Goal: Information Seeking & Learning: Find specific fact

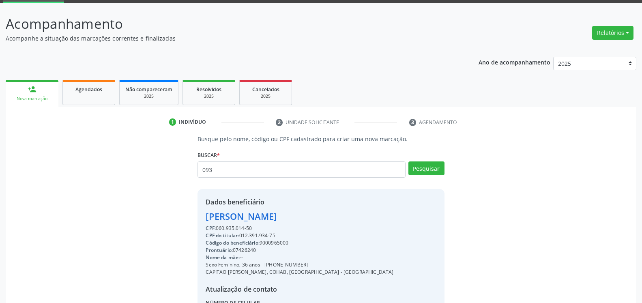
scroll to position [41, 0]
type input "09391364497"
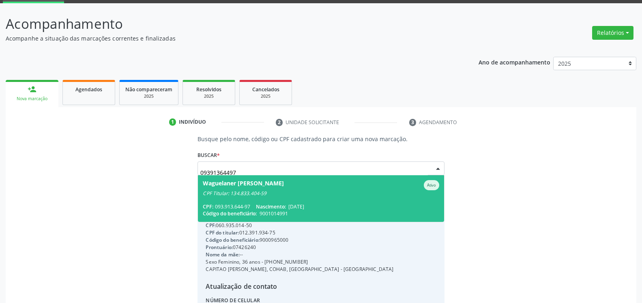
click at [317, 194] on div "CPF Titular: 134.833.404-59" at bounding box center [321, 193] width 236 height 6
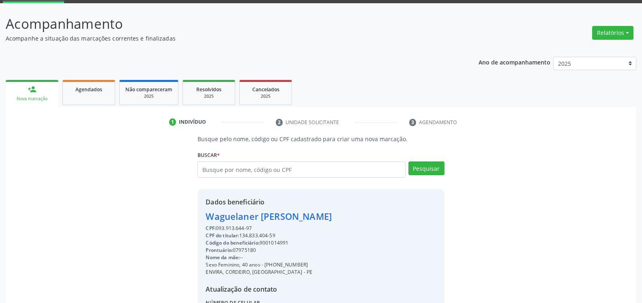
drag, startPoint x: 203, startPoint y: 218, endPoint x: 374, endPoint y: 220, distance: 171.4
click at [374, 220] on div "Dados beneficiário Waguelaner [PERSON_NAME] CPF: 093.913.644-97 CPF do titular:…" at bounding box center [320, 267] width 246 height 156
copy div "Waguelaner [PERSON_NAME]"
click at [288, 169] on input "text" at bounding box center [300, 169] width 207 height 16
type input "09001590497"
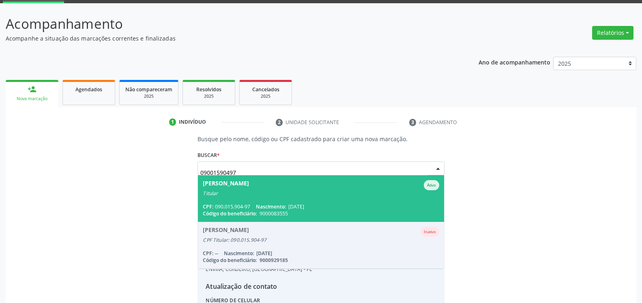
click at [269, 207] on span "Nascimento:" at bounding box center [271, 206] width 30 height 7
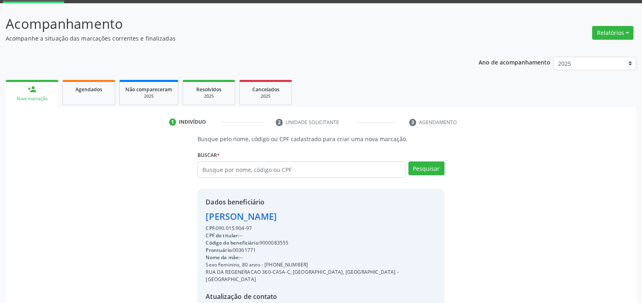
drag, startPoint x: 203, startPoint y: 218, endPoint x: 324, endPoint y: 219, distance: 120.4
click at [324, 219] on div "Dados beneficiário [PERSON_NAME] CPF: 090.015.904-97 CPF do titular: -- Código …" at bounding box center [320, 270] width 246 height 163
copy div "[PERSON_NAME]"
click at [272, 175] on input "text" at bounding box center [300, 169] width 207 height 16
type input "0366552449"
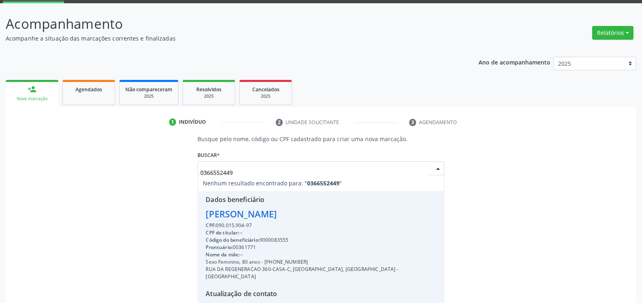
click at [204, 173] on input "0366552449" at bounding box center [313, 172] width 227 height 16
type input "00366552449"
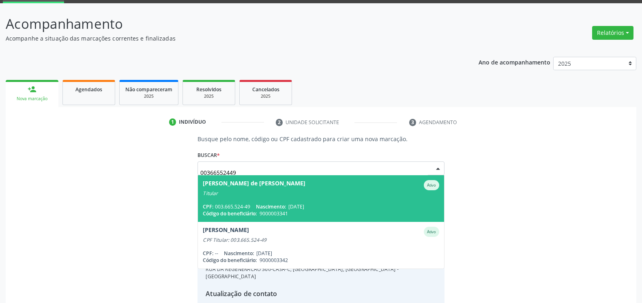
click at [204, 189] on div "[PERSON_NAME] de [PERSON_NAME]" at bounding box center [254, 185] width 103 height 10
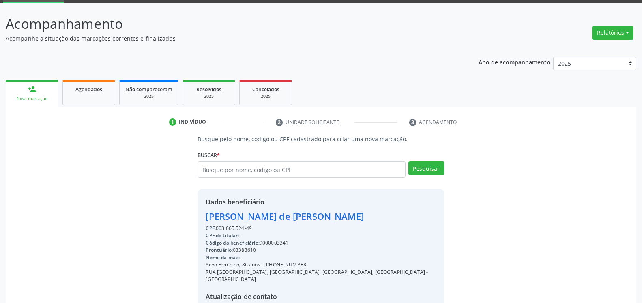
drag, startPoint x: 203, startPoint y: 218, endPoint x: 335, endPoint y: 221, distance: 132.5
click at [335, 221] on div "Dados beneficiário [PERSON_NAME] Brito CPF: 003.665.524-49 CPF do titular: -- C…" at bounding box center [320, 270] width 246 height 163
copy div "[PERSON_NAME] de [PERSON_NAME]"
click at [248, 175] on input "text" at bounding box center [300, 169] width 207 height 16
type input "37104497404"
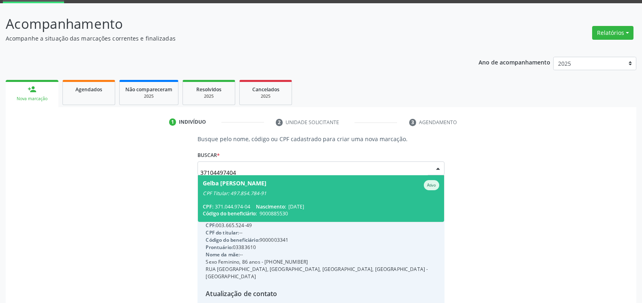
click at [232, 189] on div "Gelba [PERSON_NAME]" at bounding box center [235, 185] width 64 height 10
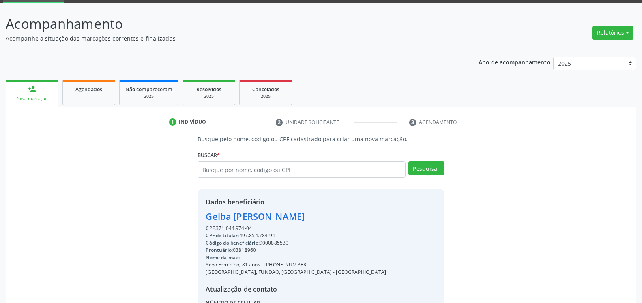
drag, startPoint x: 201, startPoint y: 219, endPoint x: 292, endPoint y: 219, distance: 91.2
click at [292, 219] on div "Dados beneficiário [PERSON_NAME] CPF: 371.044.974-04 CPF do titular: 497.854.78…" at bounding box center [320, 267] width 246 height 156
copy div "Gelba [PERSON_NAME]"
click at [255, 172] on input "text" at bounding box center [300, 169] width 207 height 16
type input "10459120425"
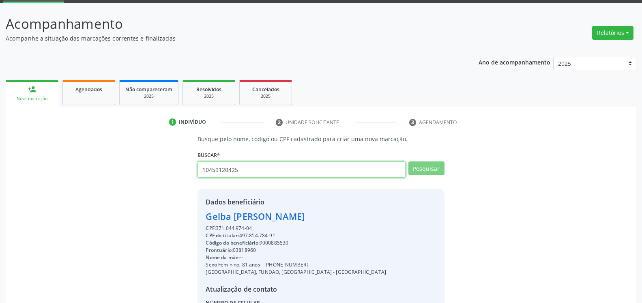
type input "10459120425"
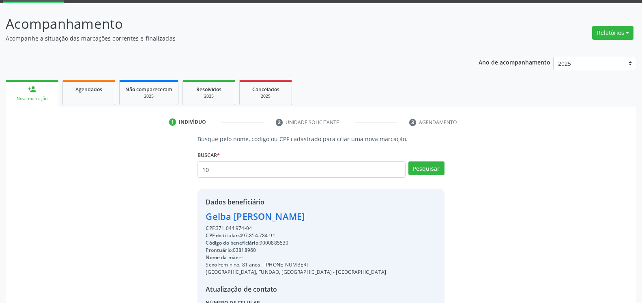
type input "1"
type input "[PERSON_NAME]"
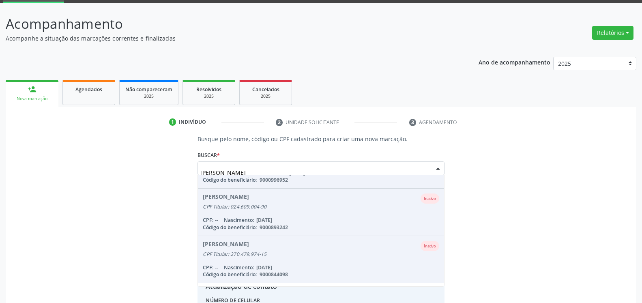
scroll to position [185, 0]
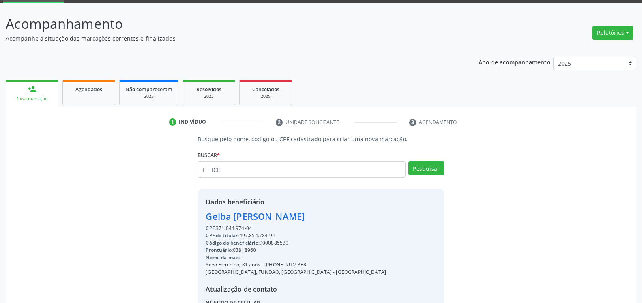
type input "LETICE"
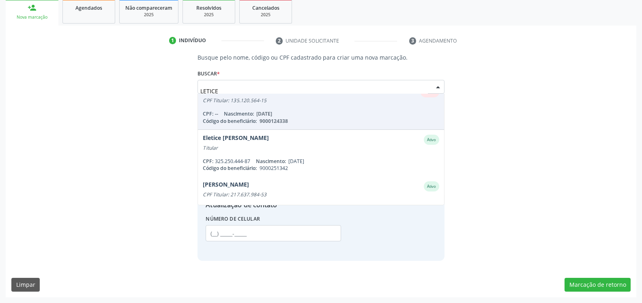
scroll to position [0, 0]
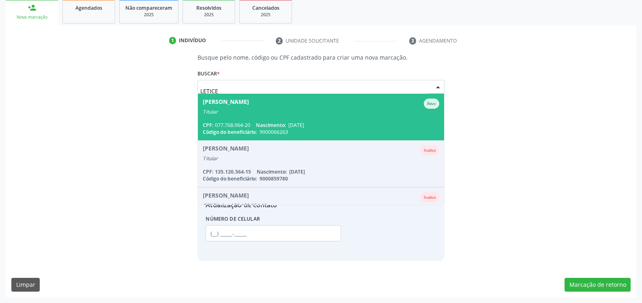
drag, startPoint x: 248, startPoint y: 90, endPoint x: 172, endPoint y: 90, distance: 76.2
click at [200, 90] on input "LETICE" at bounding box center [313, 91] width 227 height 16
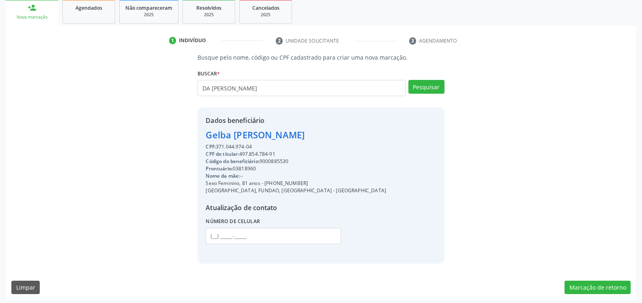
type input "DA [PERSON_NAME]"
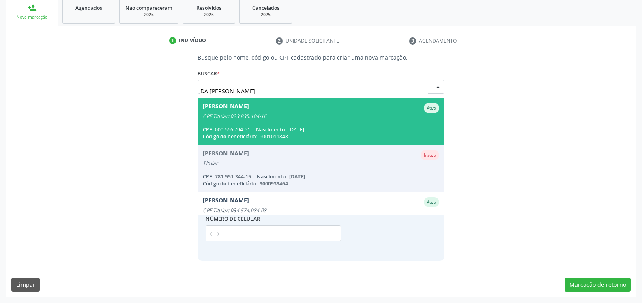
scroll to position [394, 0]
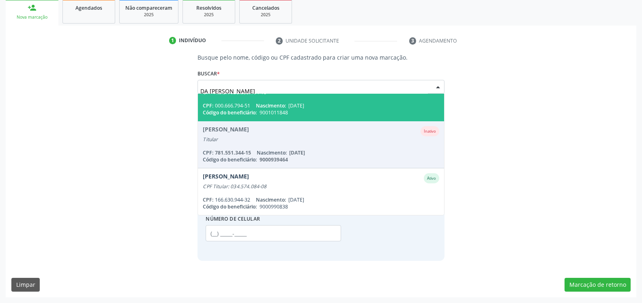
drag, startPoint x: 277, startPoint y: 88, endPoint x: 48, endPoint y: 112, distance: 230.3
click at [200, 99] on input "DA [PERSON_NAME]" at bounding box center [313, 91] width 227 height 16
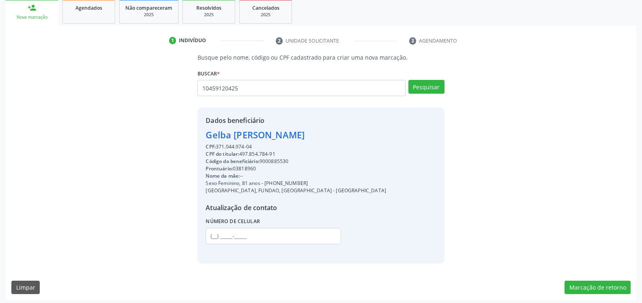
type input "10459120425"
type input "1"
type input "09192212468"
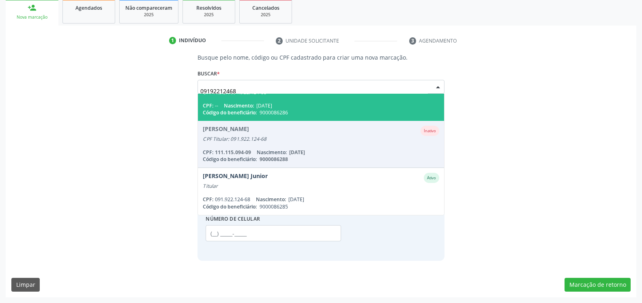
click at [327, 96] on div "CPF Titular: 091.922.124-68" at bounding box center [321, 92] width 236 height 6
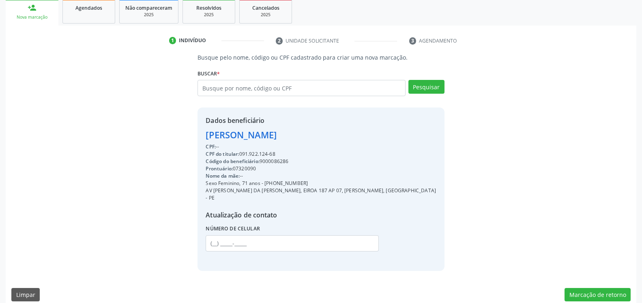
drag, startPoint x: 204, startPoint y: 137, endPoint x: 304, endPoint y: 139, distance: 100.5
click at [304, 139] on div "Dados beneficiário [PERSON_NAME] CPF: -- CPF do titular: 091.922.124-68 Código …" at bounding box center [320, 188] width 246 height 163
copy div "[PERSON_NAME]"
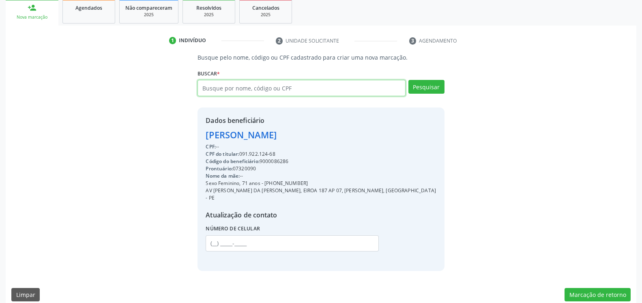
click at [260, 90] on input "text" at bounding box center [300, 88] width 207 height 16
type input "35443731491"
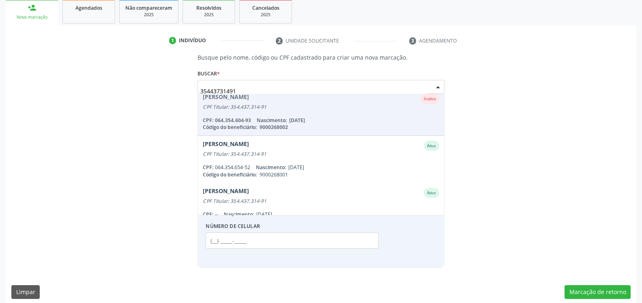
scroll to position [66, 0]
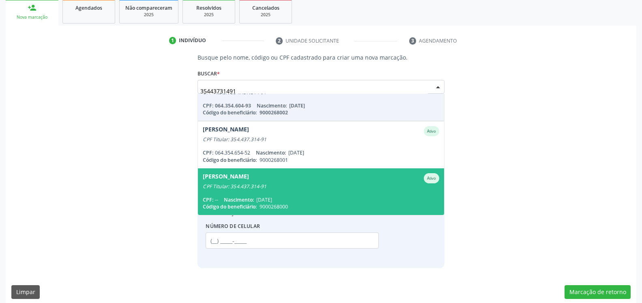
click at [259, 190] on span "[PERSON_NAME] CPF Titular: 354.437.314-91 CPF: -- Nascimento: [DATE] Código do …" at bounding box center [321, 191] width 246 height 47
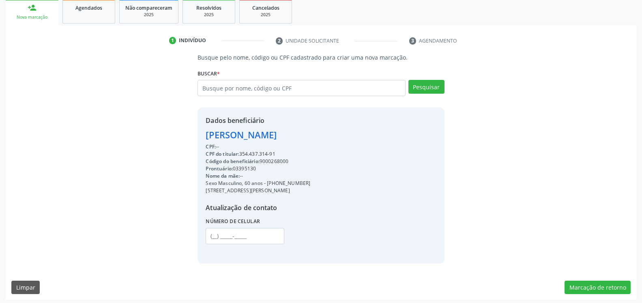
drag, startPoint x: 203, startPoint y: 137, endPoint x: 317, endPoint y: 135, distance: 113.1
click at [317, 135] on div "Dados beneficiário [PERSON_NAME] CPF: -- CPF do titular: 354.437.314-91 Código …" at bounding box center [320, 185] width 246 height 156
copy div "[PERSON_NAME]"
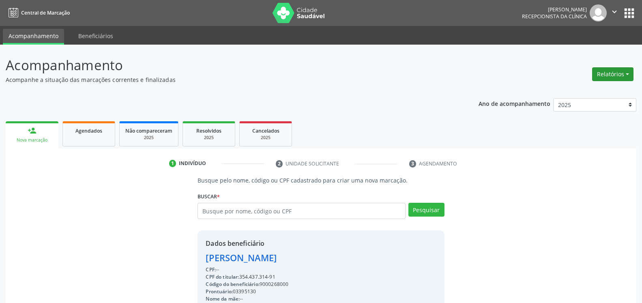
click at [607, 77] on button "Relatórios" at bounding box center [612, 74] width 41 height 14
click at [590, 92] on link "Agendamentos" at bounding box center [589, 91] width 87 height 11
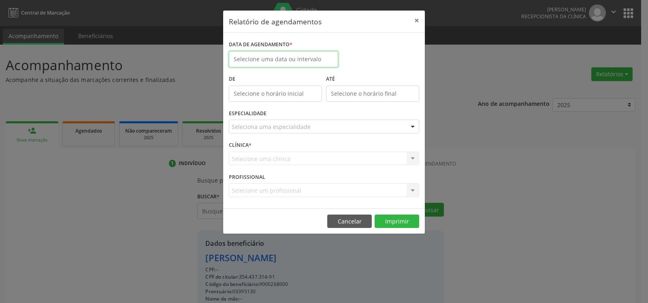
click at [292, 60] on input "text" at bounding box center [283, 59] width 109 height 16
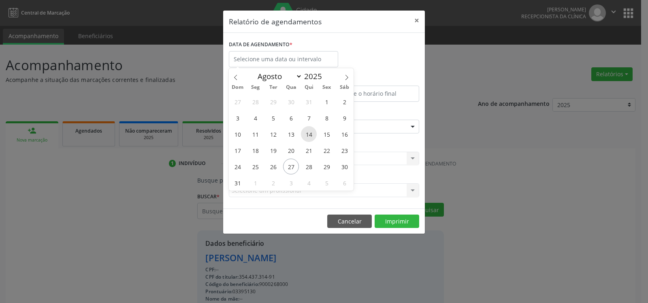
click at [308, 131] on span "14" at bounding box center [309, 134] width 16 height 16
type input "[DATE]"
click at [308, 131] on span "14" at bounding box center [309, 134] width 16 height 16
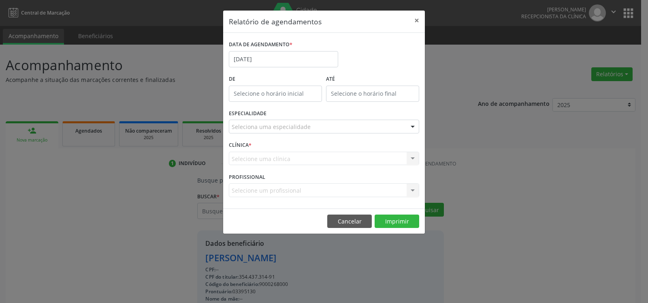
click at [313, 122] on div "Seleciona uma especialidade" at bounding box center [324, 127] width 190 height 14
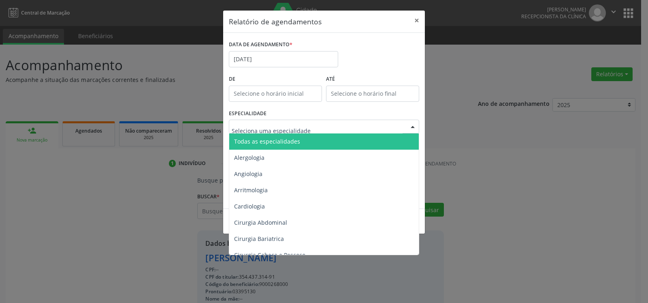
click at [309, 142] on span "Todas as especialidades" at bounding box center [324, 141] width 191 height 16
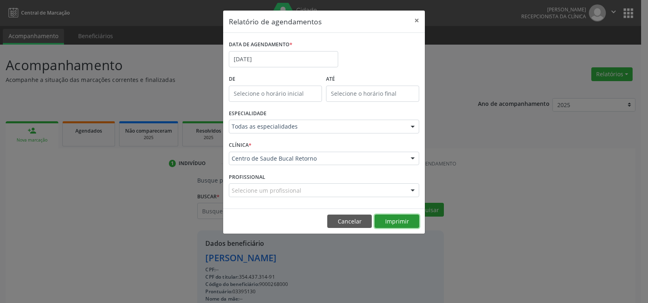
click at [408, 222] on button "Imprimir" at bounding box center [397, 221] width 45 height 14
click at [418, 21] on button "×" at bounding box center [417, 21] width 16 height 20
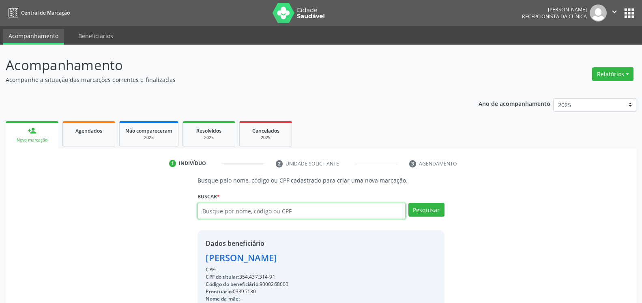
click at [267, 207] on input "text" at bounding box center [300, 211] width 207 height 16
type input "02860163468"
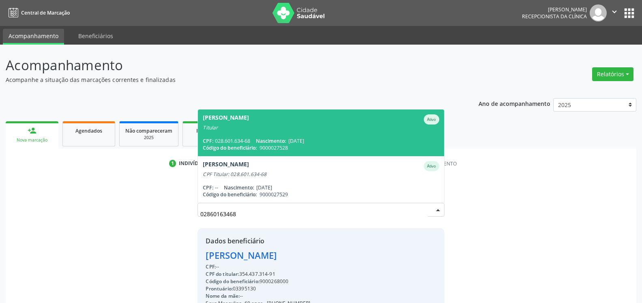
click at [262, 124] on div "Titular" at bounding box center [321, 127] width 236 height 6
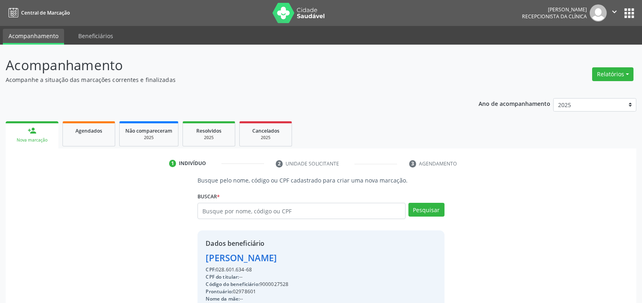
drag, startPoint x: 203, startPoint y: 257, endPoint x: 281, endPoint y: 261, distance: 78.7
click at [281, 261] on div "Dados beneficiário [PERSON_NAME] CPF: 028.601.634-68 CPF do titular: -- Código …" at bounding box center [320, 308] width 246 height 156
copy div "[PERSON_NAME]"
click at [269, 214] on input "text" at bounding box center [300, 211] width 207 height 16
type input "56240449415"
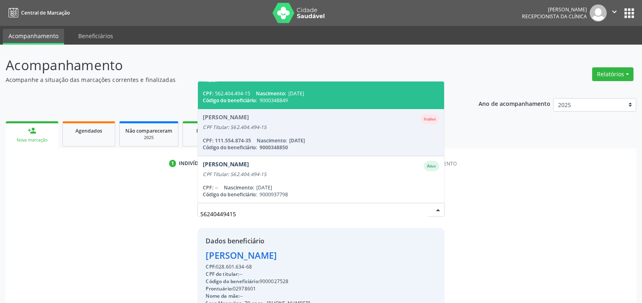
click at [265, 83] on div "Titular" at bounding box center [321, 80] width 236 height 6
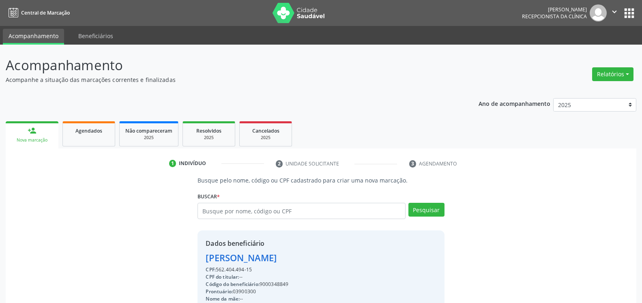
drag, startPoint x: 204, startPoint y: 261, endPoint x: 353, endPoint y: 262, distance: 148.7
click at [353, 262] on div "Dados beneficiário [PERSON_NAME] CPF: 562.404.494-15 CPF do titular: -- Código …" at bounding box center [320, 308] width 246 height 156
copy div "[PERSON_NAME]"
click at [609, 77] on button "Relatórios" at bounding box center [612, 74] width 41 height 14
click at [581, 90] on link "Agendamentos" at bounding box center [589, 91] width 87 height 11
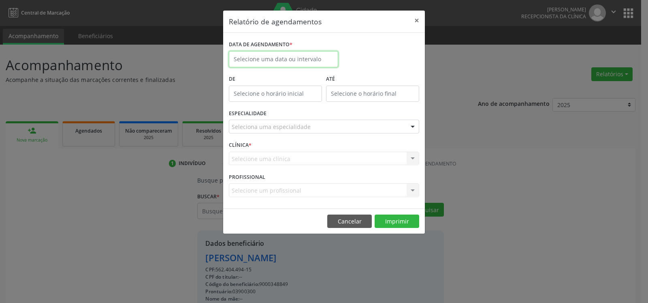
click at [269, 60] on input "text" at bounding box center [283, 59] width 109 height 16
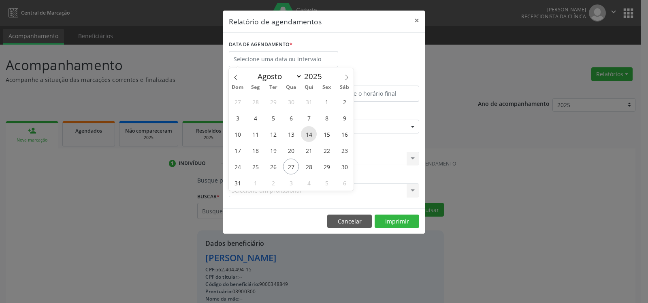
click at [311, 133] on span "14" at bounding box center [309, 134] width 16 height 16
type input "[DATE]"
click at [311, 133] on span "14" at bounding box center [309, 134] width 16 height 16
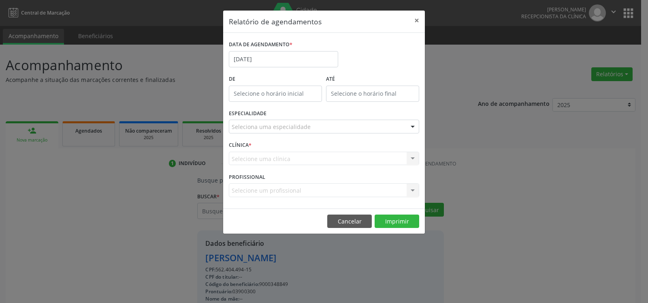
click at [309, 128] on div "Seleciona uma especialidade" at bounding box center [324, 127] width 190 height 14
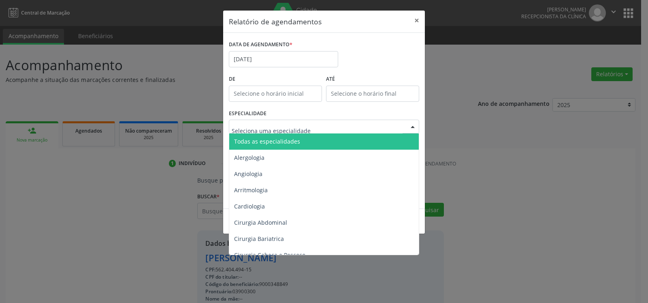
click at [312, 141] on span "Todas as especialidades" at bounding box center [324, 141] width 191 height 16
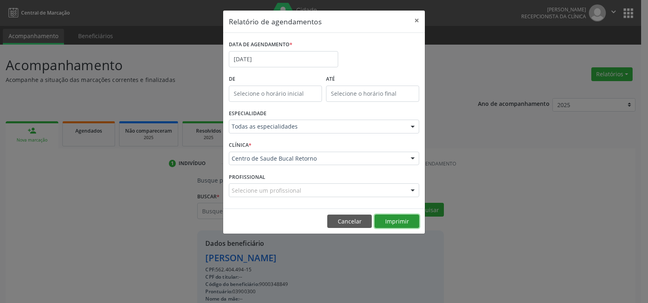
click at [402, 226] on button "Imprimir" at bounding box center [397, 221] width 45 height 14
click at [299, 63] on input "[DATE]" at bounding box center [283, 59] width 109 height 16
click at [282, 56] on input "[DATE]" at bounding box center [283, 59] width 109 height 16
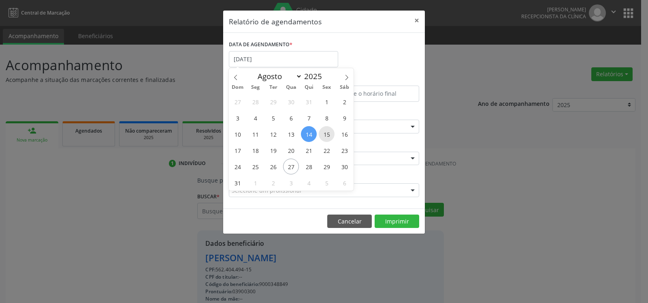
click at [327, 129] on span "15" at bounding box center [327, 134] width 16 height 16
type input "[DATE]"
click at [327, 129] on span "15" at bounding box center [327, 134] width 16 height 16
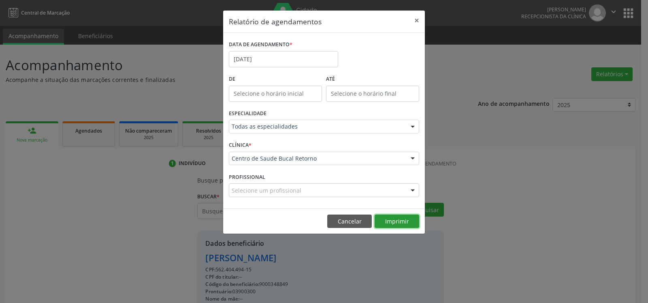
click at [406, 220] on button "Imprimir" at bounding box center [397, 221] width 45 height 14
click at [420, 19] on button "×" at bounding box center [417, 21] width 16 height 20
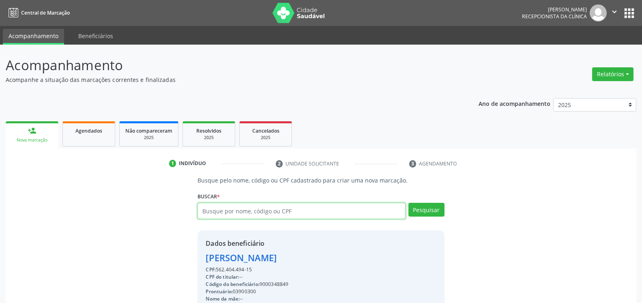
click at [247, 211] on input "text" at bounding box center [300, 211] width 207 height 16
type input "[PERSON_NAME]"
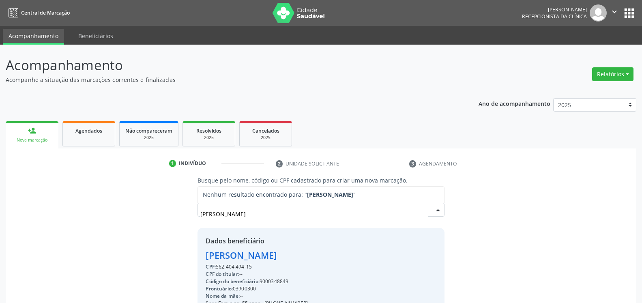
click at [219, 214] on input "[PERSON_NAME]" at bounding box center [313, 213] width 227 height 16
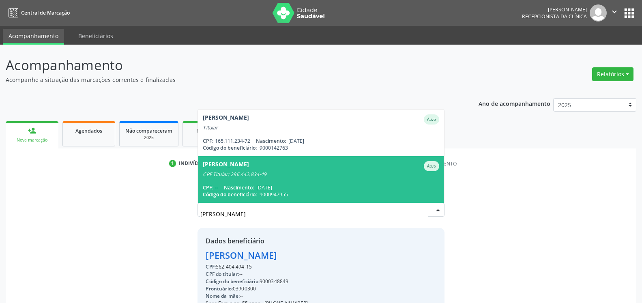
click at [288, 188] on div "CPF: -- Nascimento: [DATE]" at bounding box center [321, 187] width 236 height 7
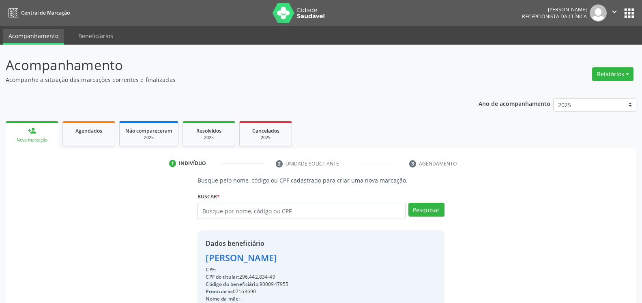
drag, startPoint x: 242, startPoint y: 277, endPoint x: 277, endPoint y: 278, distance: 35.7
click at [277, 278] on div "CPF do titular: 296.442.834-49" at bounding box center [304, 276] width 198 height 7
copy div "296.442.834-49"
click at [263, 215] on input "text" at bounding box center [300, 211] width 207 height 16
type input "[PERSON_NAME]"
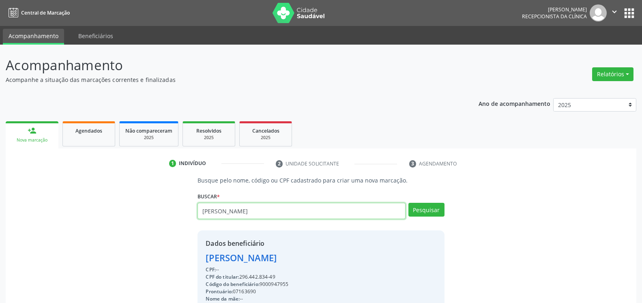
type input "[PERSON_NAME]"
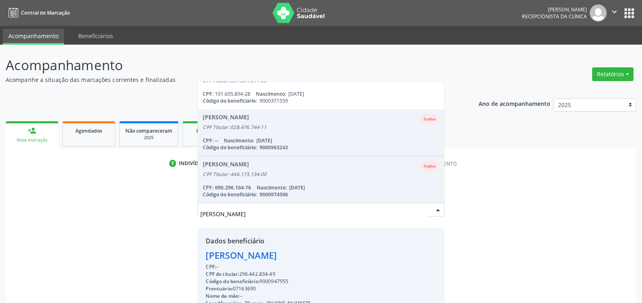
click at [281, 37] on div "CPF Titular: 400.446.104-91" at bounding box center [321, 33] width 236 height 6
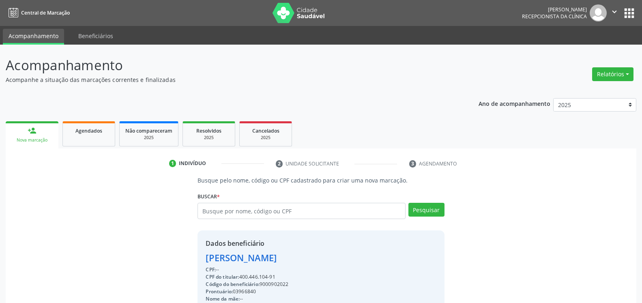
drag, startPoint x: 241, startPoint y: 277, endPoint x: 275, endPoint y: 275, distance: 34.5
click at [275, 275] on div "CPF do titular: 400.446.104-91" at bounding box center [285, 276] width 161 height 7
copy div "400.446.104-91"
click at [243, 212] on input "text" at bounding box center [300, 211] width 207 height 16
type input "[PERSON_NAME] DO"
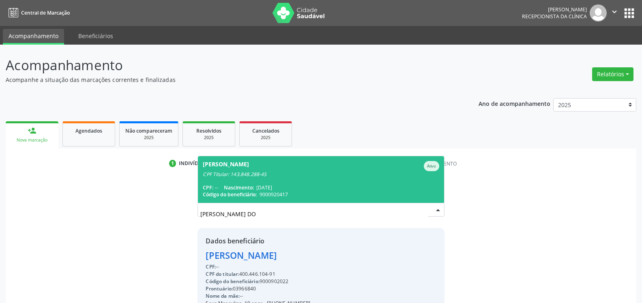
click at [218, 172] on div "CPF Titular: 143.848.288-45" at bounding box center [321, 174] width 236 height 6
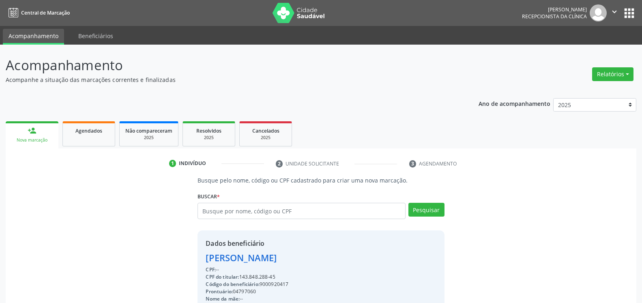
drag, startPoint x: 242, startPoint y: 276, endPoint x: 276, endPoint y: 276, distance: 34.9
click at [276, 276] on div "CPF do titular: 143.848.288-45" at bounding box center [256, 276] width 102 height 7
click at [239, 215] on input "text" at bounding box center [300, 211] width 207 height 16
type input "MILLENA CAROLINE"
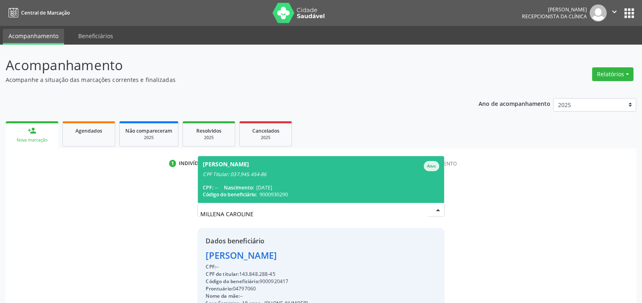
click at [231, 186] on span "Nascimento:" at bounding box center [239, 187] width 30 height 7
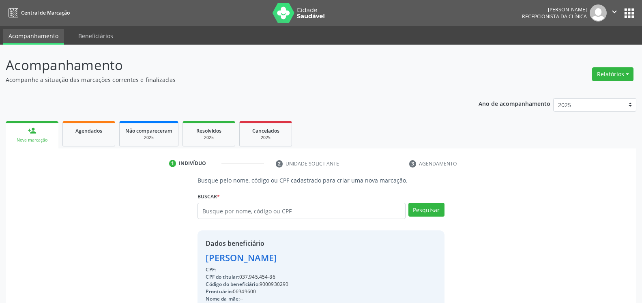
drag, startPoint x: 240, startPoint y: 276, endPoint x: 277, endPoint y: 275, distance: 37.7
click at [277, 275] on div "CPF do titular: 037.945.454-86" at bounding box center [256, 276] width 102 height 7
click at [254, 209] on input "text" at bounding box center [300, 211] width 207 height 16
type input "[PERSON_NAME]"
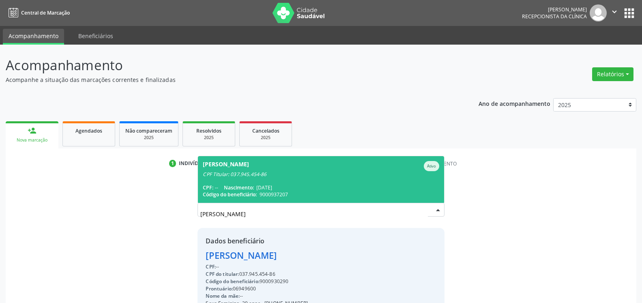
click at [229, 187] on span "Nascimento:" at bounding box center [239, 187] width 30 height 7
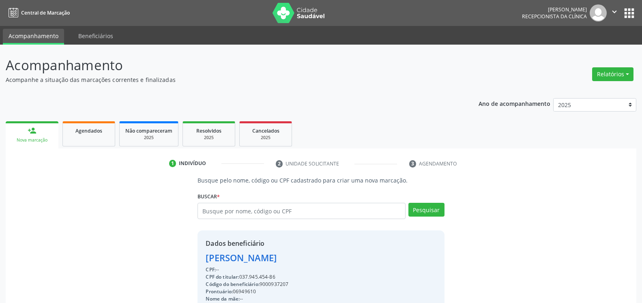
drag, startPoint x: 240, startPoint y: 275, endPoint x: 279, endPoint y: 276, distance: 38.9
click at [279, 276] on div "CPF do titular: 037.945.454-86" at bounding box center [257, 276] width 105 height 7
